Goal: Use online tool/utility

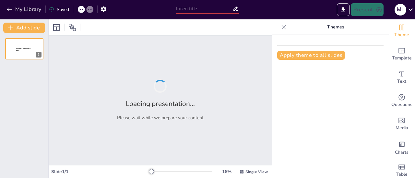
type input "Stakeholderanalyse: Methodische Grundlagen und Anwendung im Business Consulting"
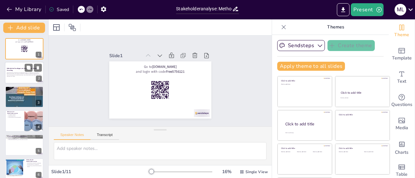
click at [27, 79] on div at bounding box center [24, 73] width 39 height 22
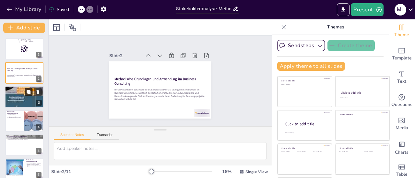
click at [28, 93] on icon at bounding box center [29, 92] width 4 height 4
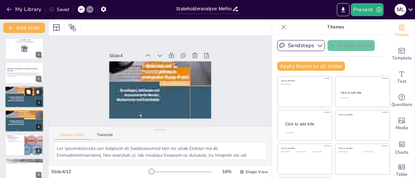
scroll to position [16, 0]
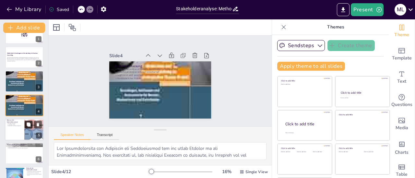
click at [27, 122] on icon at bounding box center [28, 124] width 5 height 5
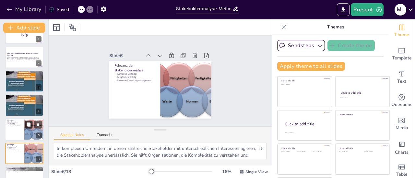
scroll to position [63, 0]
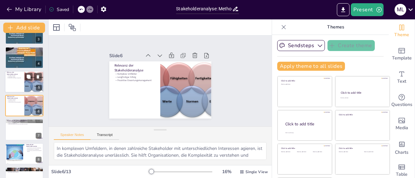
click at [15, 88] on div at bounding box center [24, 82] width 39 height 22
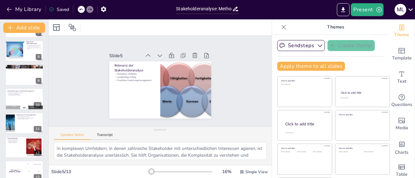
scroll to position [175, 0]
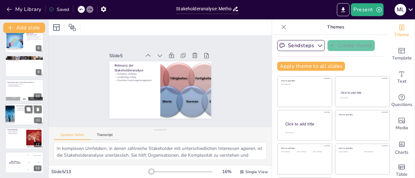
click at [18, 113] on div at bounding box center [24, 115] width 39 height 22
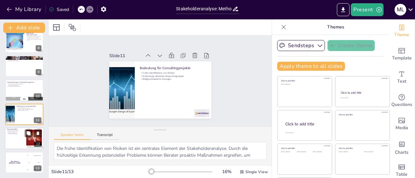
click at [17, 138] on div at bounding box center [24, 139] width 39 height 22
type textarea "Die Stakeholderanalyse hat sich als unverzichtbares Instrument der strategische…"
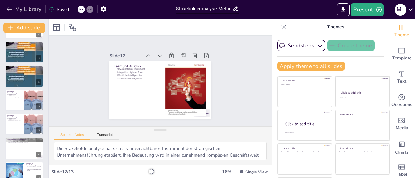
scroll to position [0, 0]
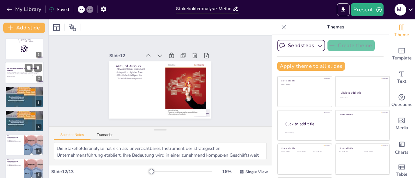
click at [19, 74] on p "Diese Präsentation behandelt die Stakeholderanalyse als strategisches Instrumen…" at bounding box center [24, 74] width 35 height 4
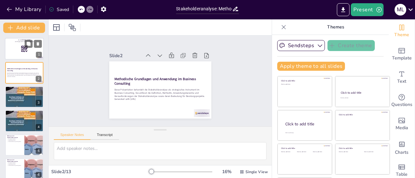
click at [20, 53] on div at bounding box center [24, 49] width 39 height 22
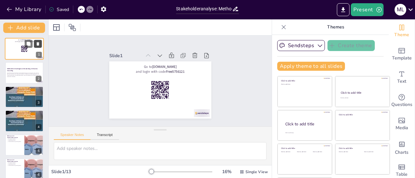
click at [38, 46] on icon at bounding box center [38, 44] width 3 height 4
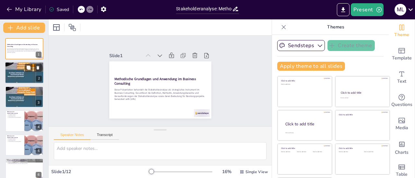
click at [21, 63] on p "Zusammenfassung" at bounding box center [24, 64] width 35 height 2
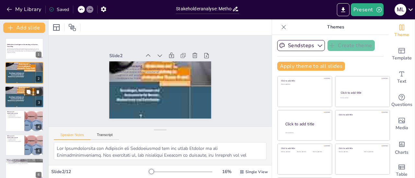
click at [22, 102] on div at bounding box center [24, 96] width 39 height 57
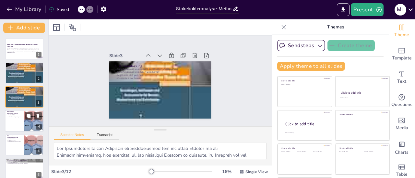
click at [19, 118] on div at bounding box center [24, 121] width 39 height 22
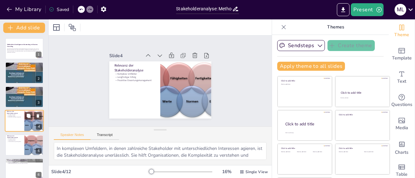
scroll to position [16, 0]
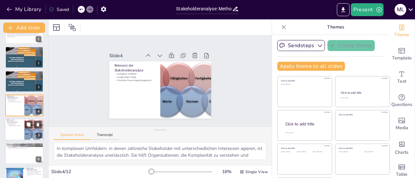
click at [20, 136] on div at bounding box center [24, 130] width 39 height 22
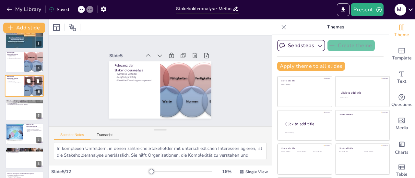
scroll to position [72, 0]
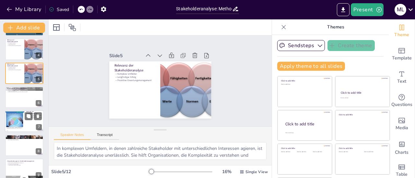
click at [21, 126] on div at bounding box center [14, 121] width 19 height 27
type textarea "Die Identifikation relevanter Stakeholder ist der erste Schritt in der Methodik…"
